Goal: Navigation & Orientation: Find specific page/section

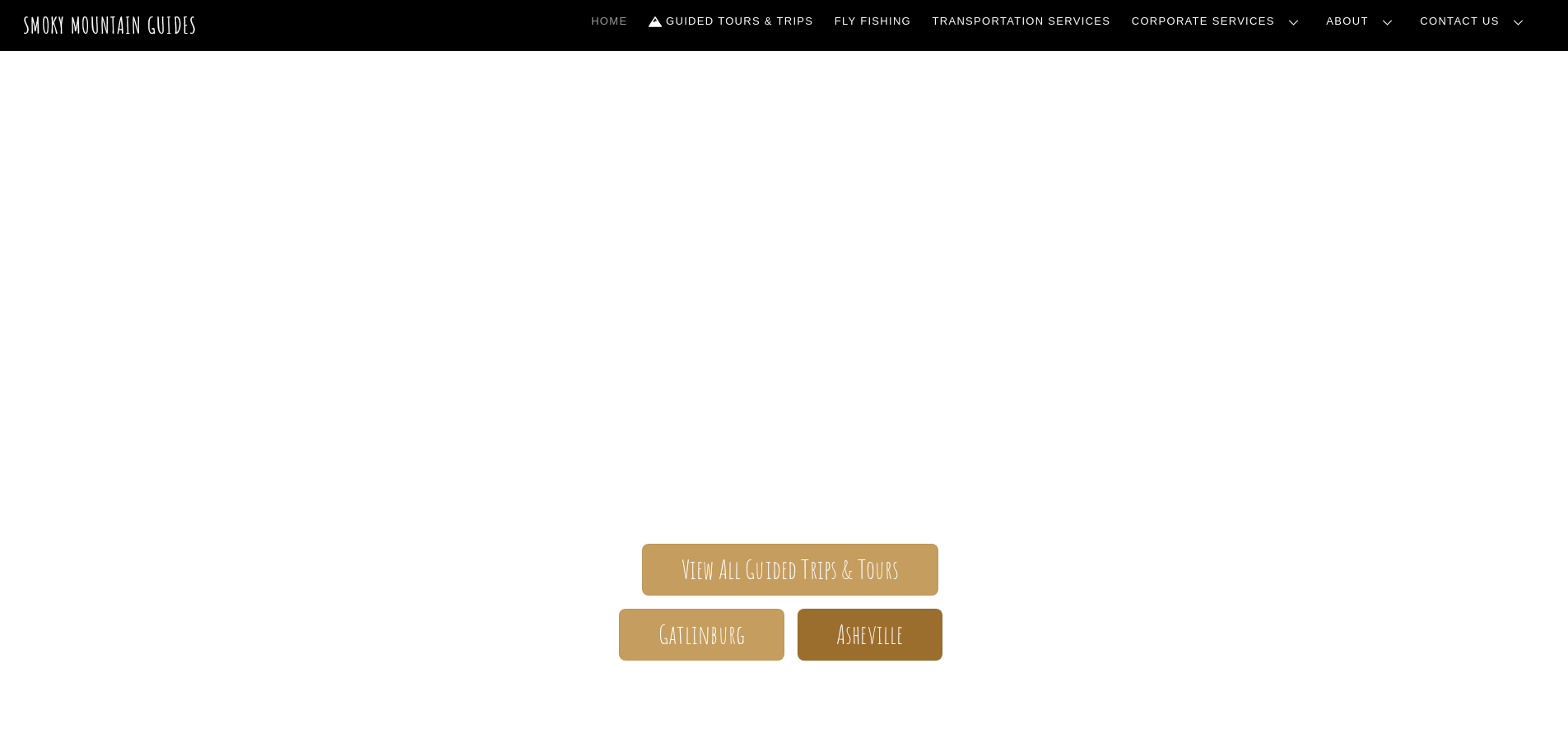
click at [845, 644] on span "Asheville" at bounding box center [870, 635] width 67 height 18
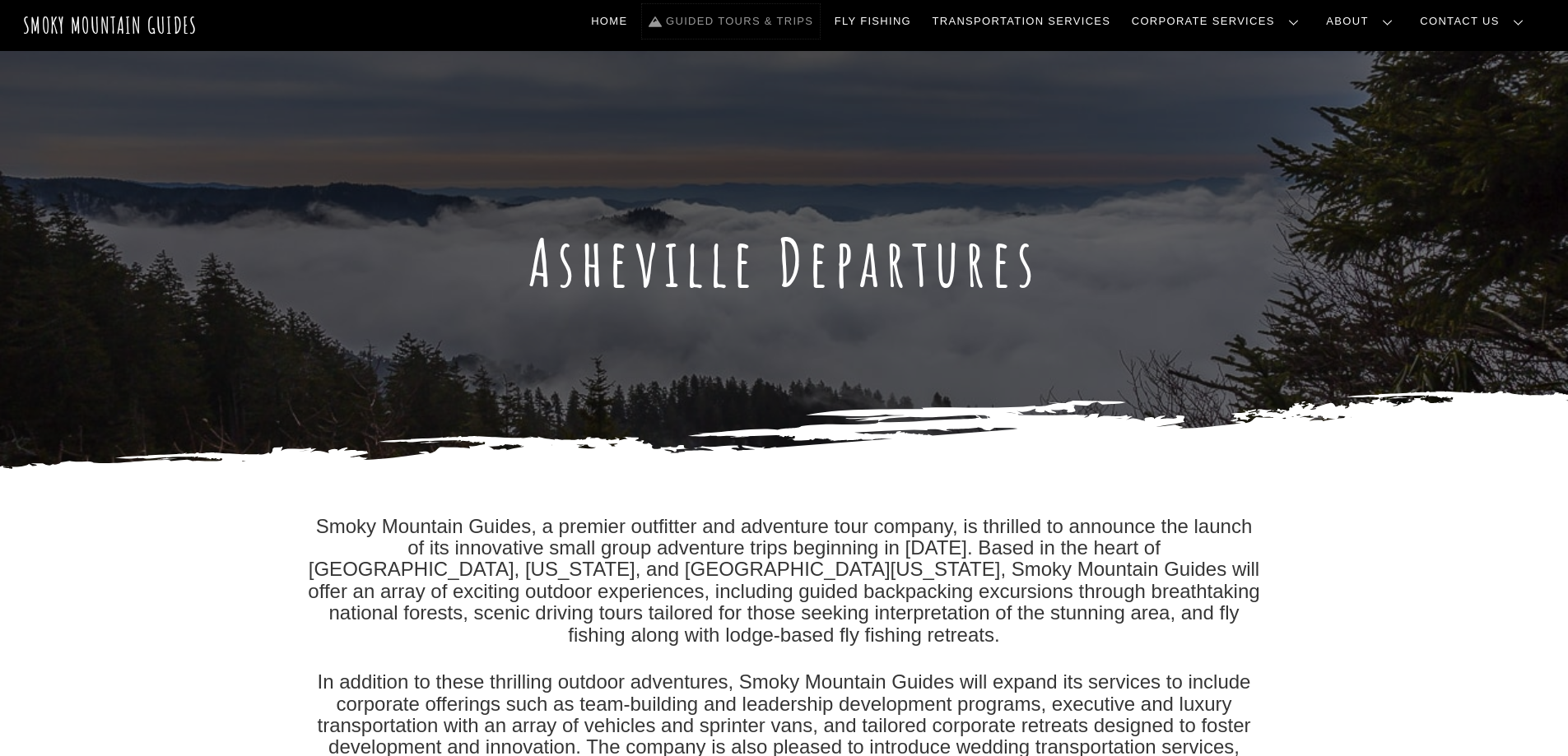
click at [820, 21] on link "Guided Tours & Trips" at bounding box center [731, 21] width 177 height 34
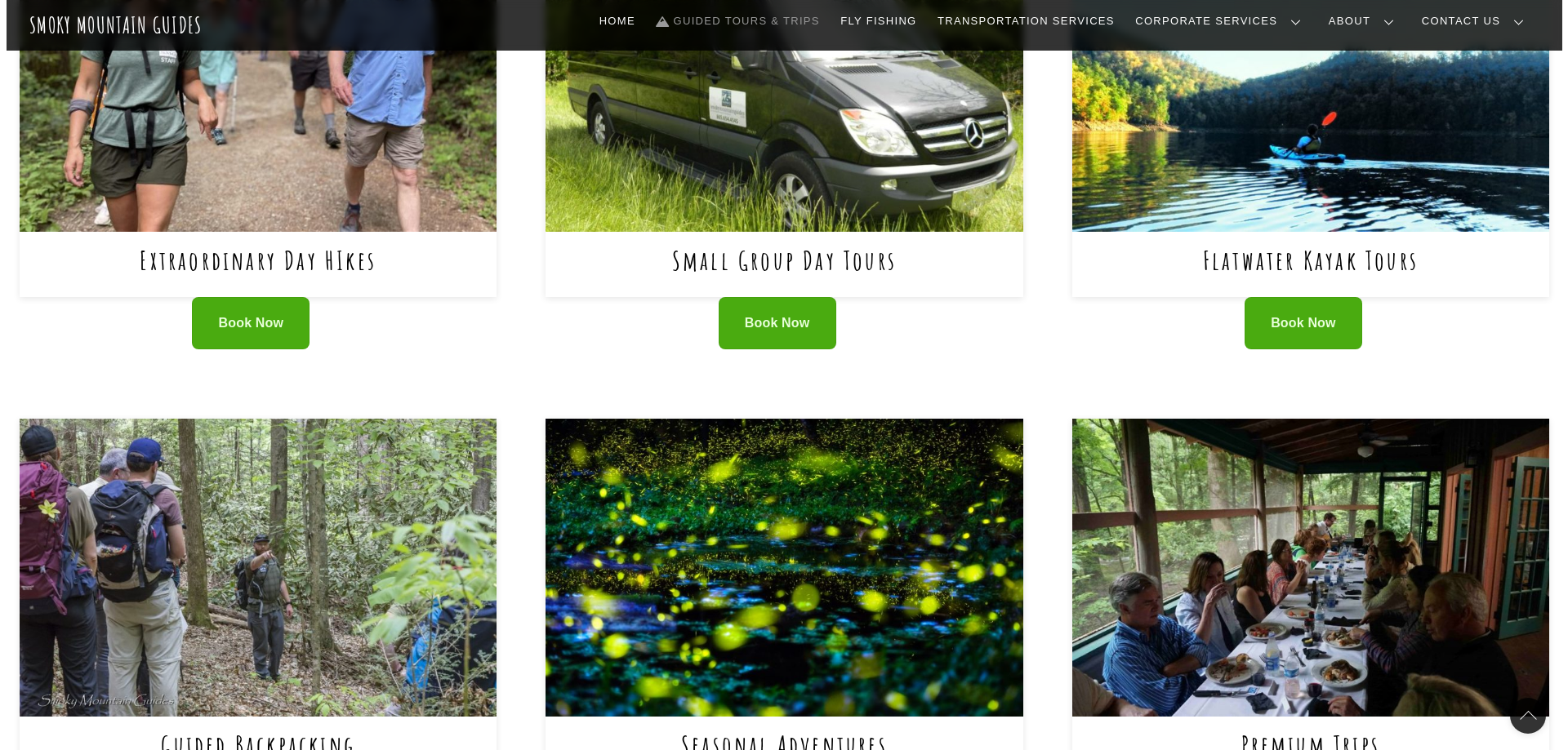
scroll to position [594, 0]
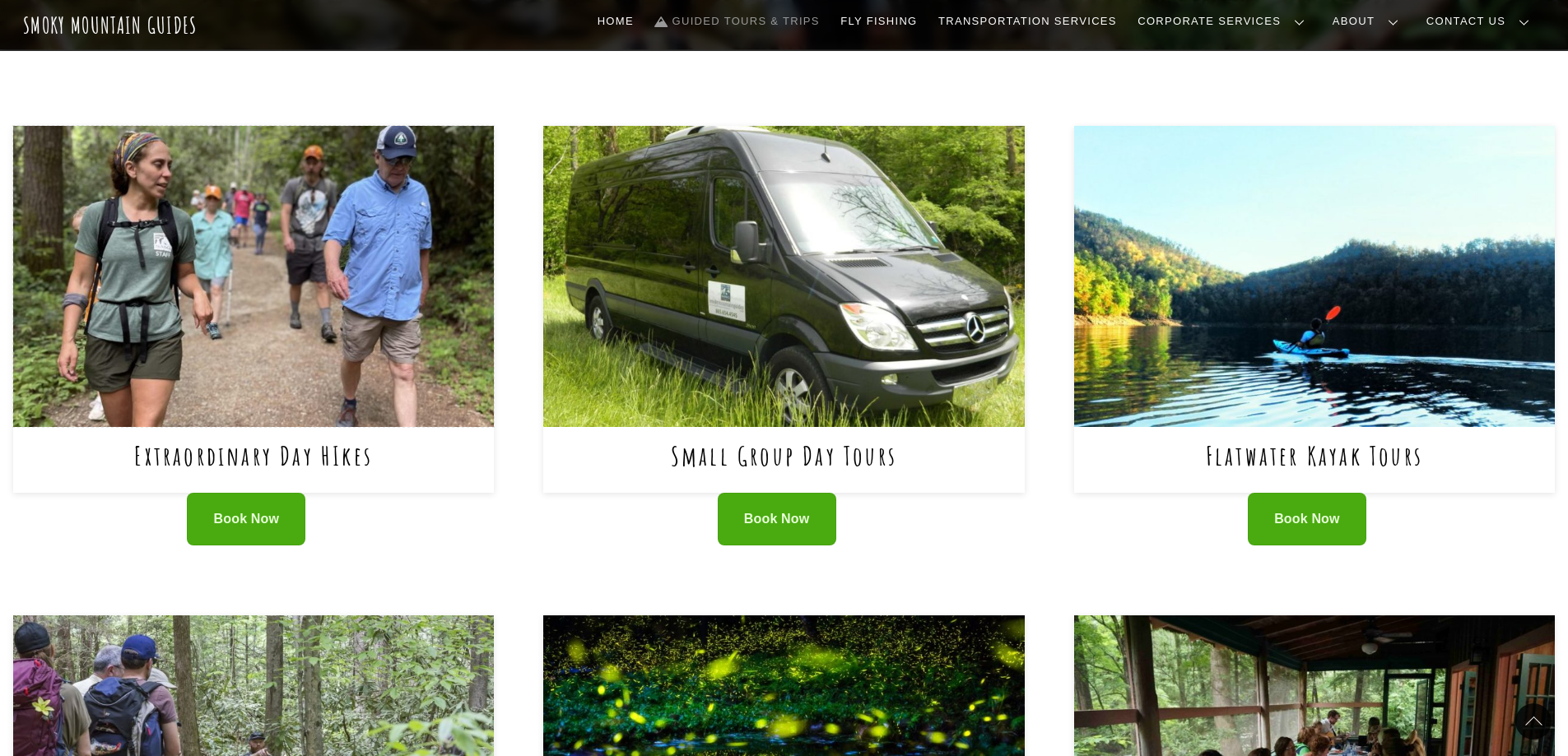
click at [312, 307] on img at bounding box center [254, 275] width 481 height 301
